Goal: Transaction & Acquisition: Obtain resource

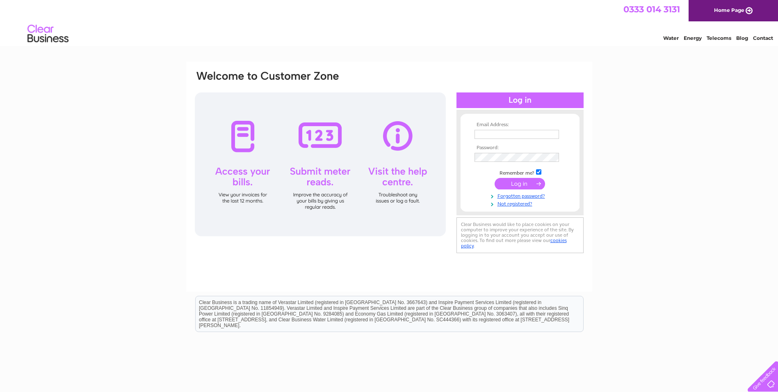
type input "[EMAIL_ADDRESS][DOMAIN_NAME]"
click at [522, 183] on input "submit" at bounding box center [520, 183] width 50 height 11
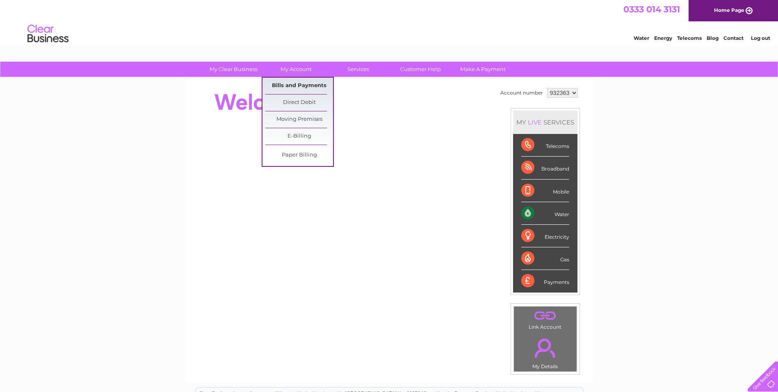
click at [311, 84] on link "Bills and Payments" at bounding box center [300, 86] width 68 height 16
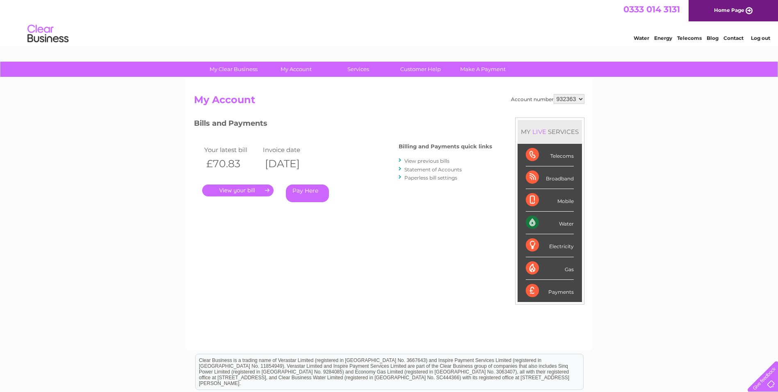
click at [243, 188] on link "." at bounding box center [237, 190] width 71 height 12
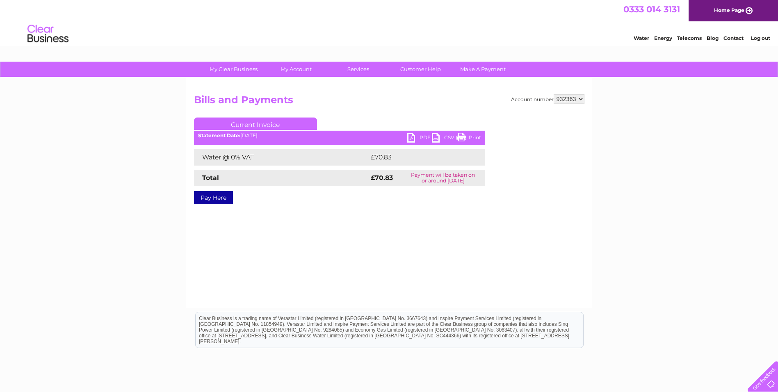
click at [413, 136] on link "PDF" at bounding box center [420, 139] width 25 height 12
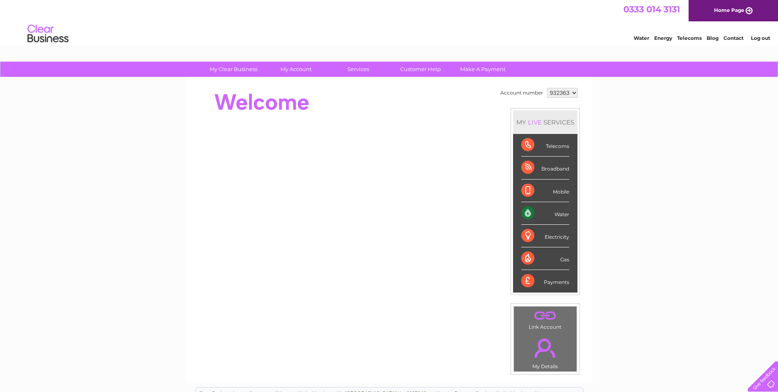
click at [573, 92] on select "932363 987564" at bounding box center [562, 93] width 31 height 10
select select "987564"
click at [547, 88] on select "932363 987564" at bounding box center [562, 93] width 31 height 10
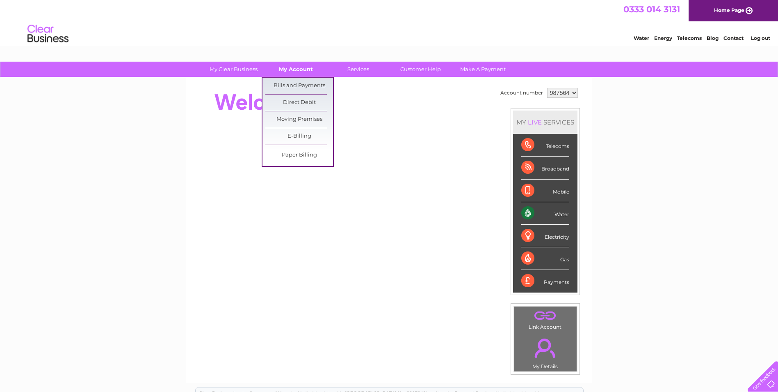
click at [308, 66] on link "My Account" at bounding box center [296, 69] width 68 height 15
click at [308, 81] on link "Bills and Payments" at bounding box center [300, 86] width 68 height 16
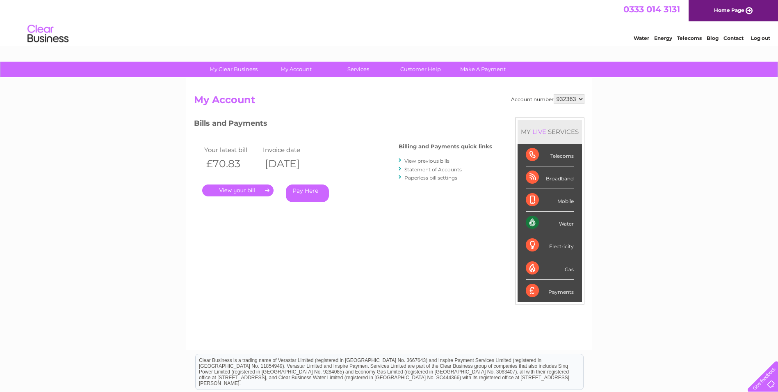
click at [243, 190] on link "." at bounding box center [237, 190] width 71 height 12
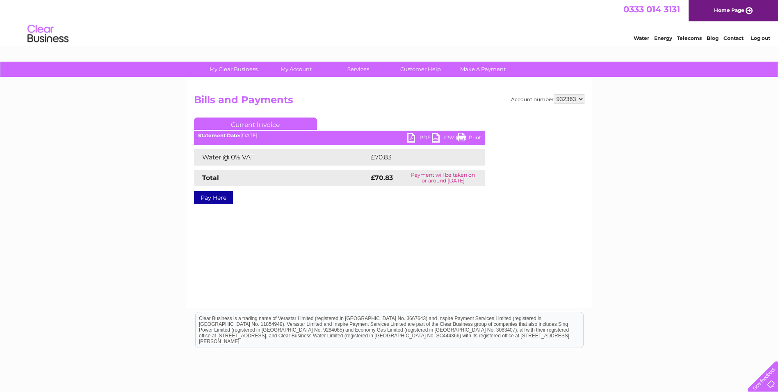
click at [423, 134] on link "PDF" at bounding box center [420, 139] width 25 height 12
click at [765, 39] on link "Log out" at bounding box center [760, 38] width 19 height 6
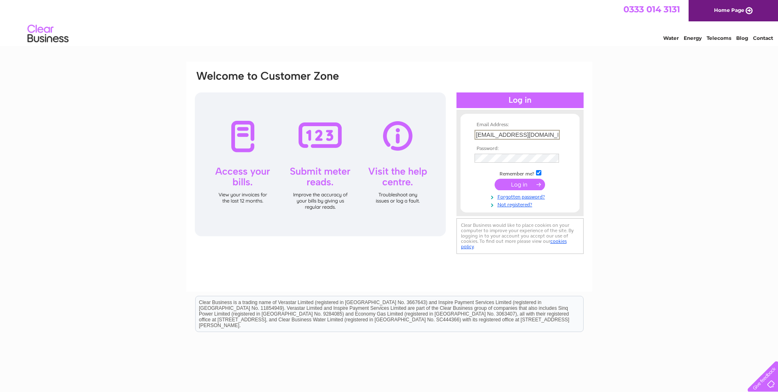
click at [554, 133] on input "info@websterspharmacies.co.uk" at bounding box center [517, 135] width 85 height 10
type input "a.swebster@hotmail.co.uk"
click at [524, 183] on input "submit" at bounding box center [520, 183] width 50 height 11
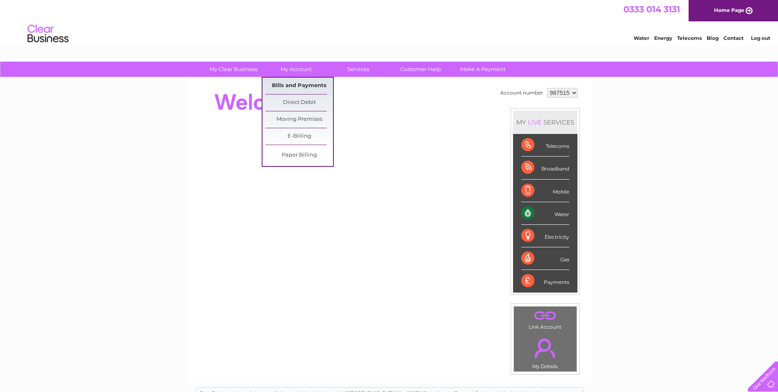
click at [290, 83] on link "Bills and Payments" at bounding box center [300, 86] width 68 height 16
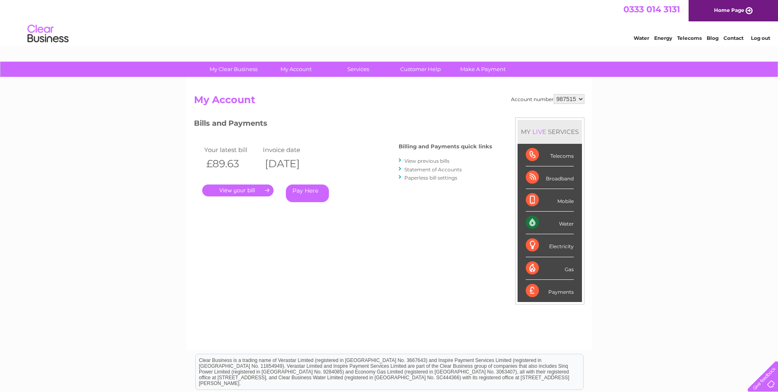
click at [251, 188] on link "." at bounding box center [237, 190] width 71 height 12
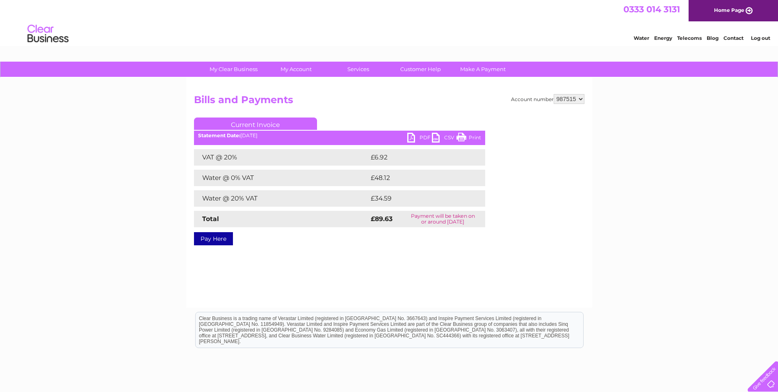
click at [422, 138] on link "PDF" at bounding box center [420, 139] width 25 height 12
click at [765, 37] on link "Log out" at bounding box center [760, 38] width 19 height 6
